Goal: Task Accomplishment & Management: Use online tool/utility

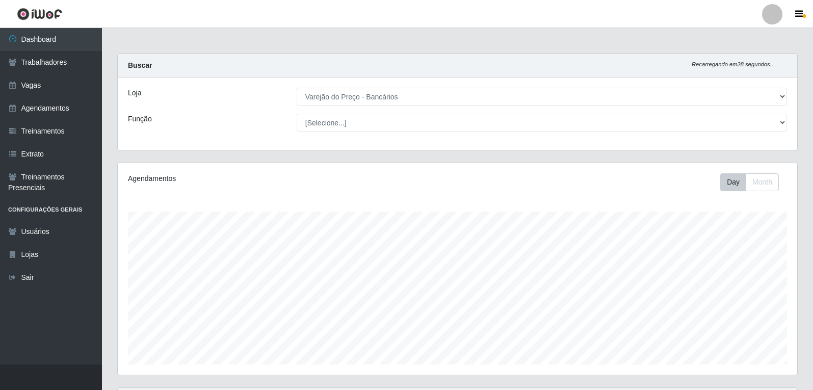
select select "157"
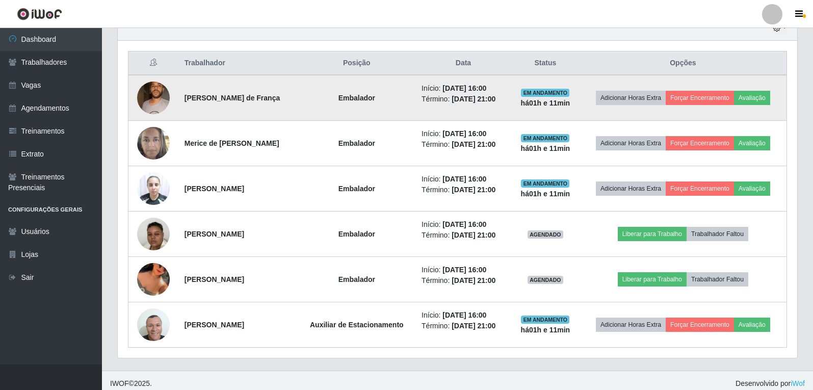
scroll to position [378, 0]
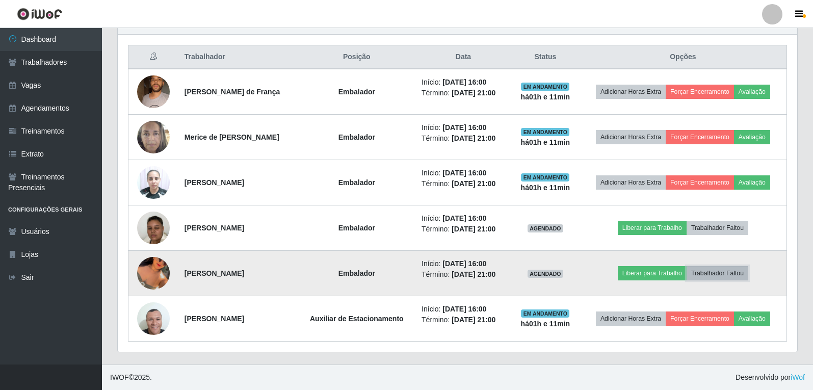
click at [739, 269] on button "Trabalhador Faltou" at bounding box center [717, 273] width 62 height 14
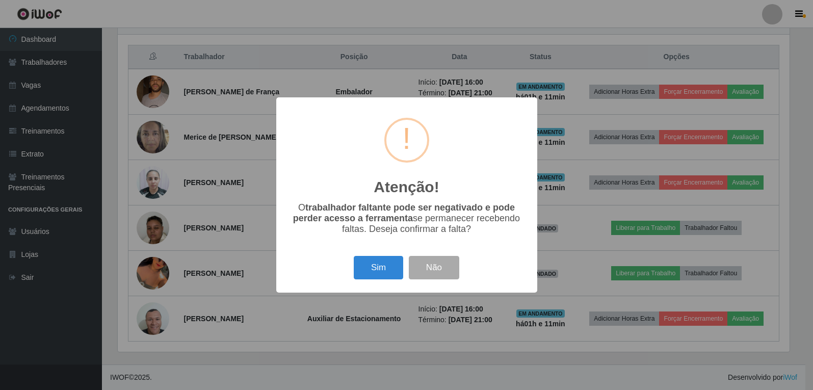
scroll to position [211, 674]
click at [381, 269] on button "Sim" at bounding box center [379, 268] width 49 height 24
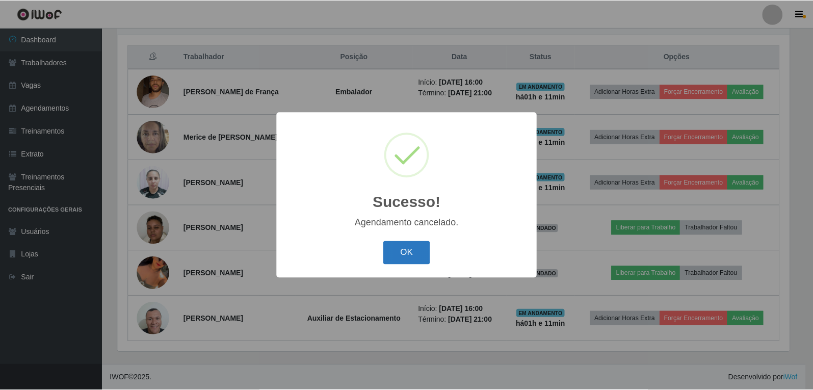
scroll to position [332, 0]
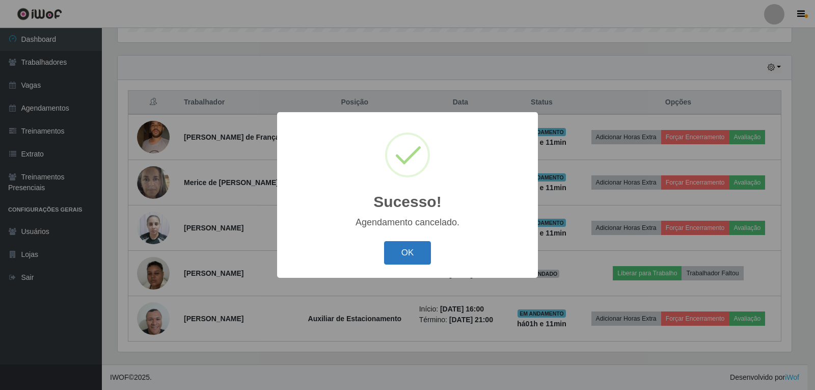
click at [399, 262] on button "OK" at bounding box center [407, 253] width 47 height 24
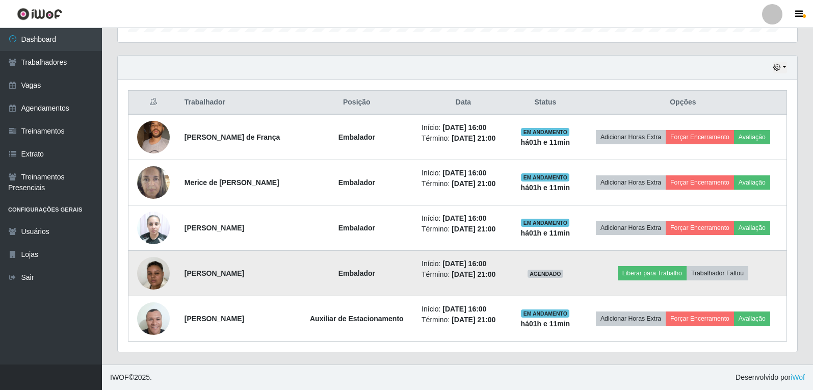
scroll to position [211, 679]
click at [748, 274] on button "Trabalhador Faltou" at bounding box center [717, 273] width 62 height 14
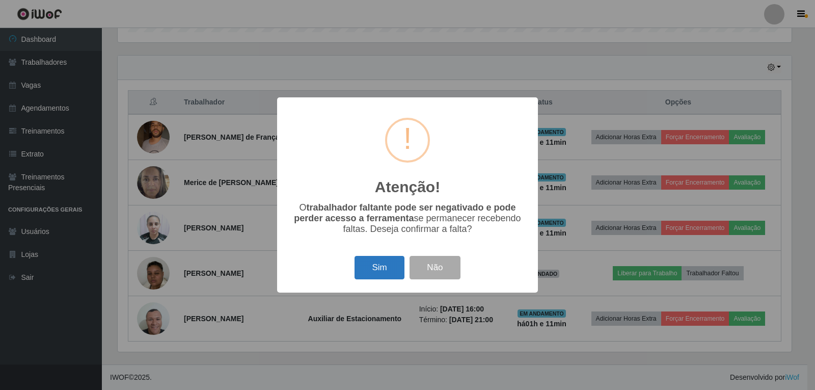
click at [370, 275] on button "Sim" at bounding box center [379, 268] width 49 height 24
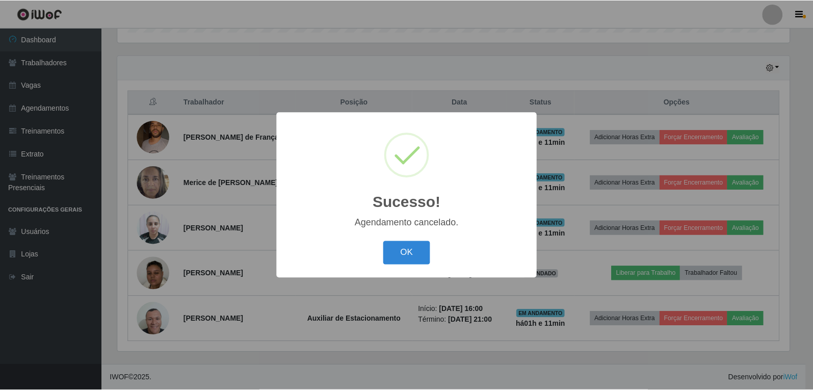
scroll to position [287, 0]
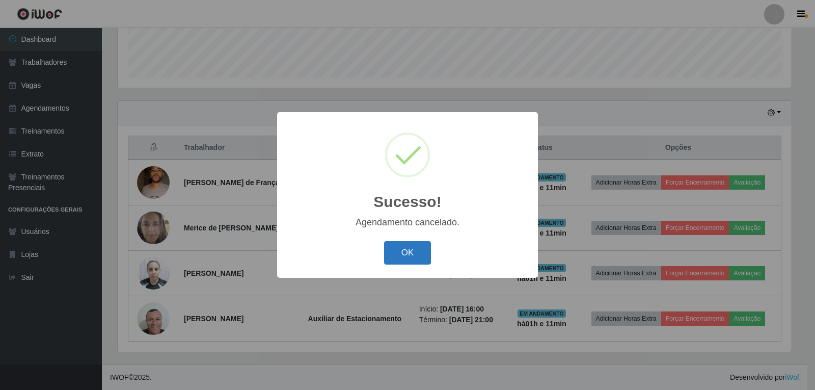
click at [406, 262] on button "OK" at bounding box center [407, 253] width 47 height 24
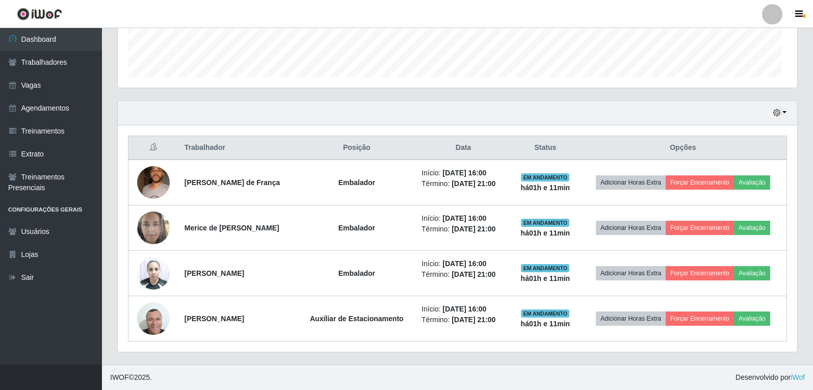
scroll to position [211, 679]
click at [776, 110] on icon "button" at bounding box center [776, 112] width 7 height 7
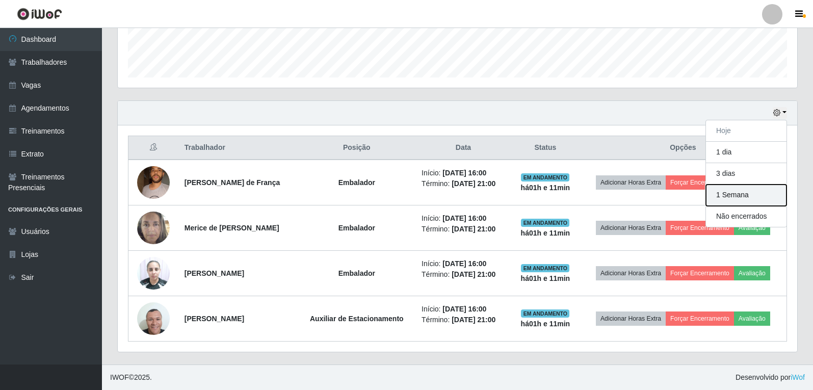
click at [746, 195] on button "1 Semana" at bounding box center [746, 194] width 81 height 21
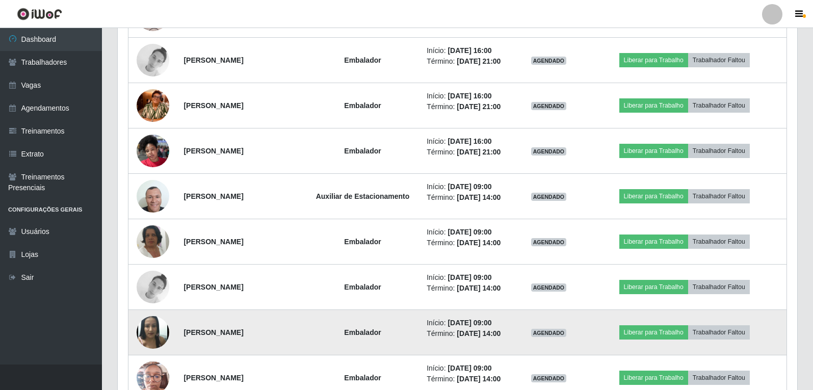
scroll to position [708, 0]
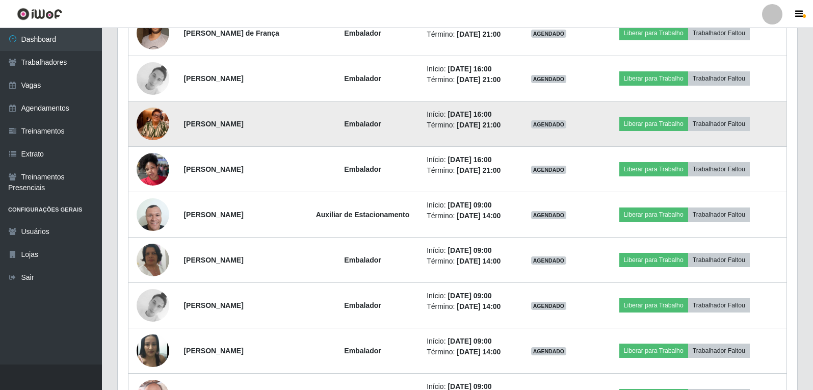
click at [157, 127] on img at bounding box center [153, 124] width 33 height 58
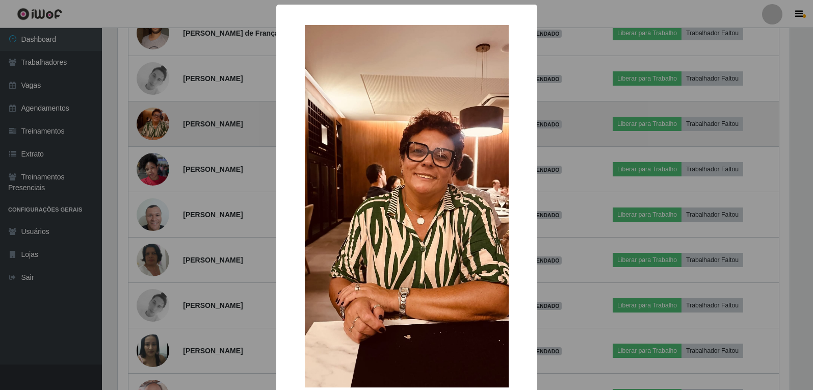
scroll to position [211, 674]
click at [158, 127] on div "× OK Cancel" at bounding box center [407, 195] width 815 height 390
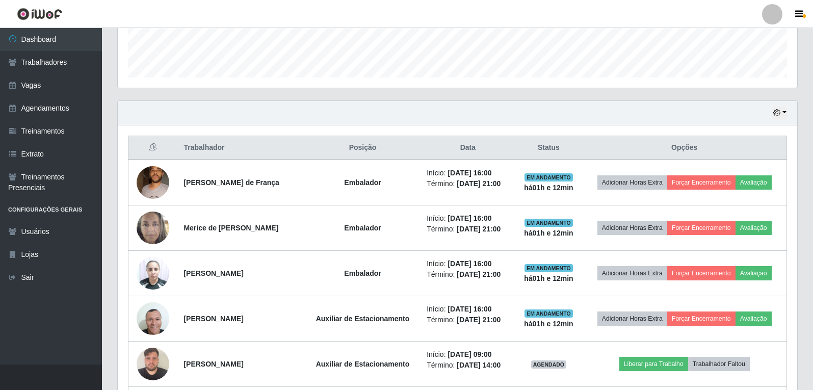
scroll to position [199, 0]
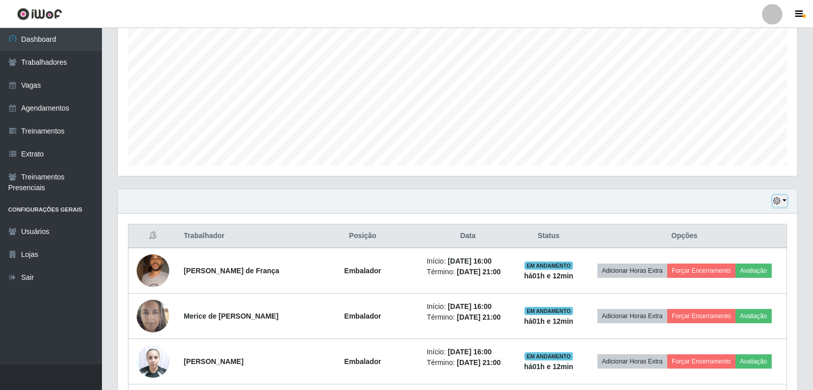
click at [781, 201] on button "button" at bounding box center [780, 201] width 14 height 12
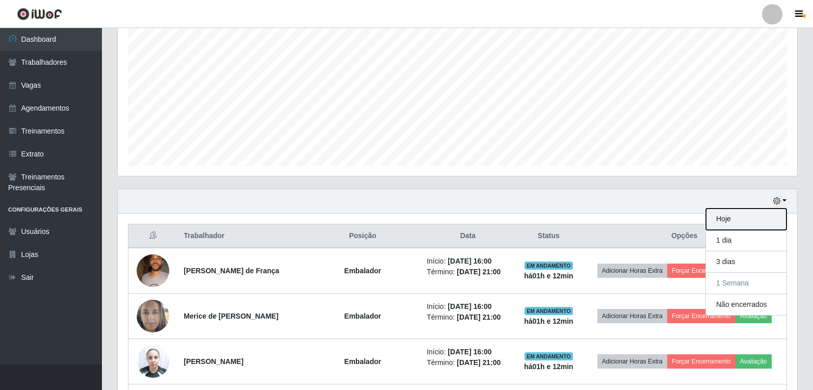
click at [738, 220] on button "Hoje" at bounding box center [746, 218] width 81 height 21
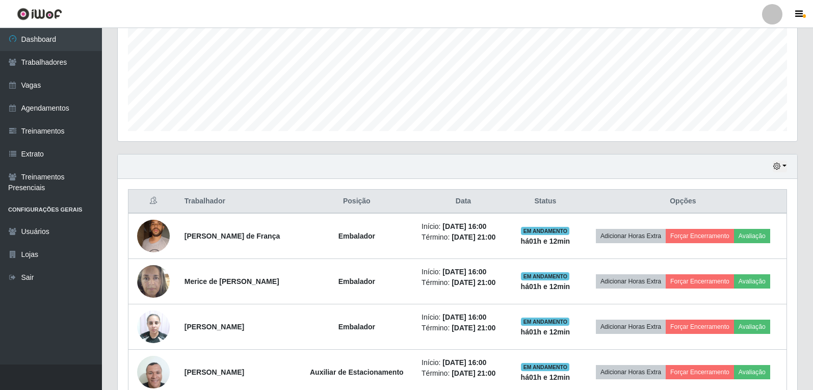
scroll to position [287, 0]
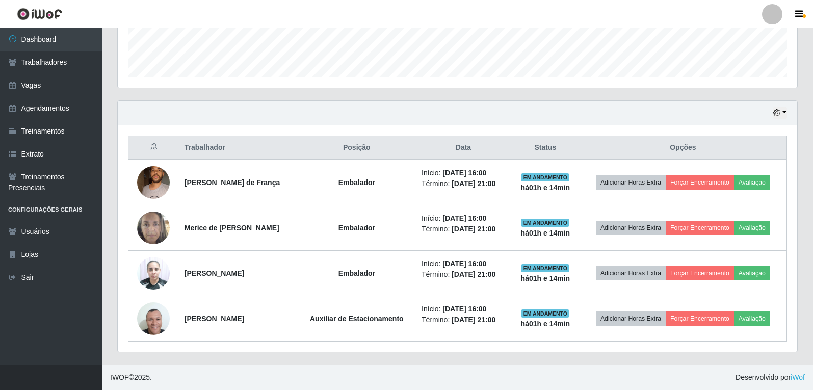
click at [502, 120] on div "Hoje 1 dia 3 dias 1 Semana Não encerrados" at bounding box center [457, 113] width 679 height 24
